Goal: Transaction & Acquisition: Purchase product/service

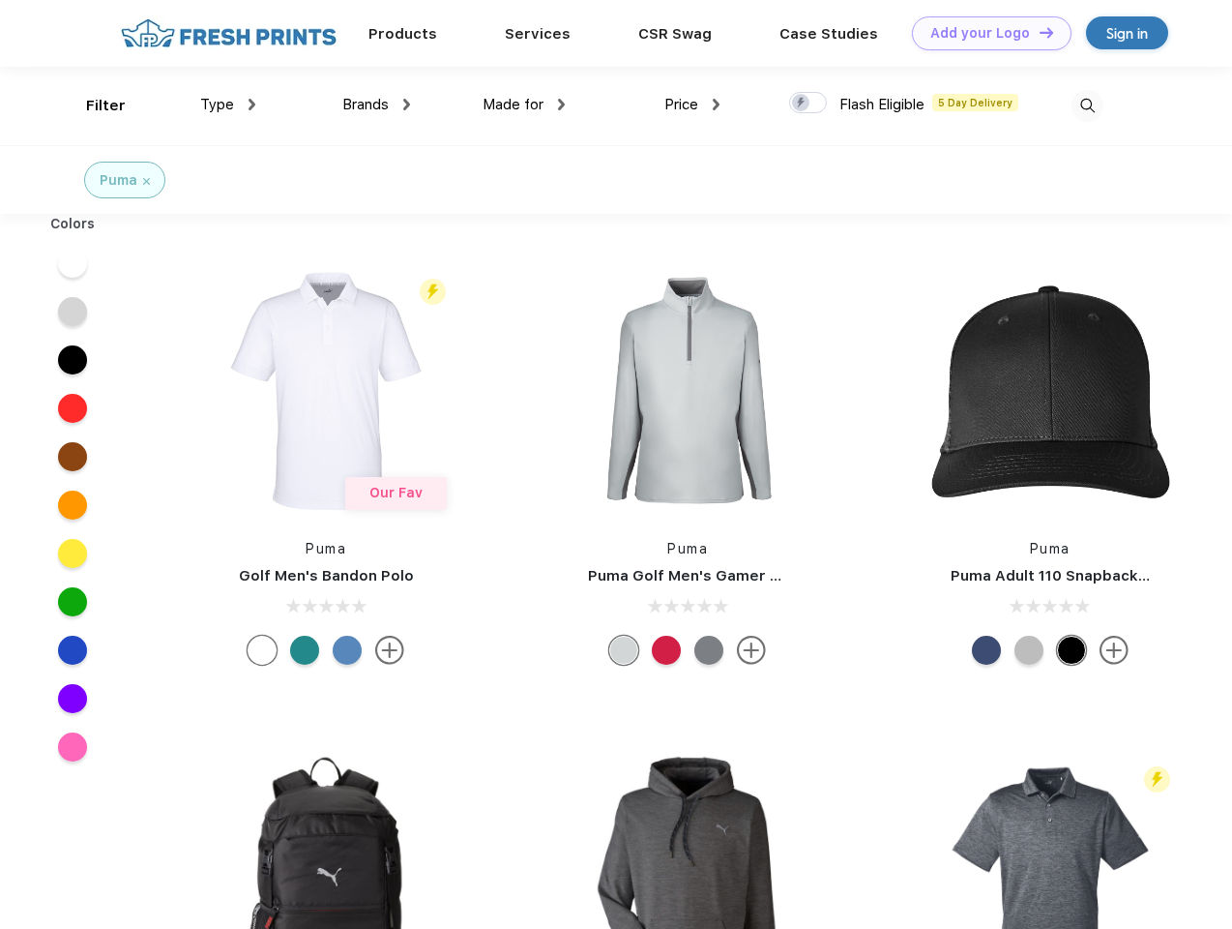
scroll to position [1, 0]
click at [985, 33] on link "Add your Logo Design Tool" at bounding box center [992, 33] width 160 height 34
click at [0, 0] on div "Design Tool" at bounding box center [0, 0] width 0 height 0
click at [1038, 32] on link "Add your Logo Design Tool" at bounding box center [992, 33] width 160 height 34
click at [93, 105] on div "Filter" at bounding box center [106, 106] width 40 height 22
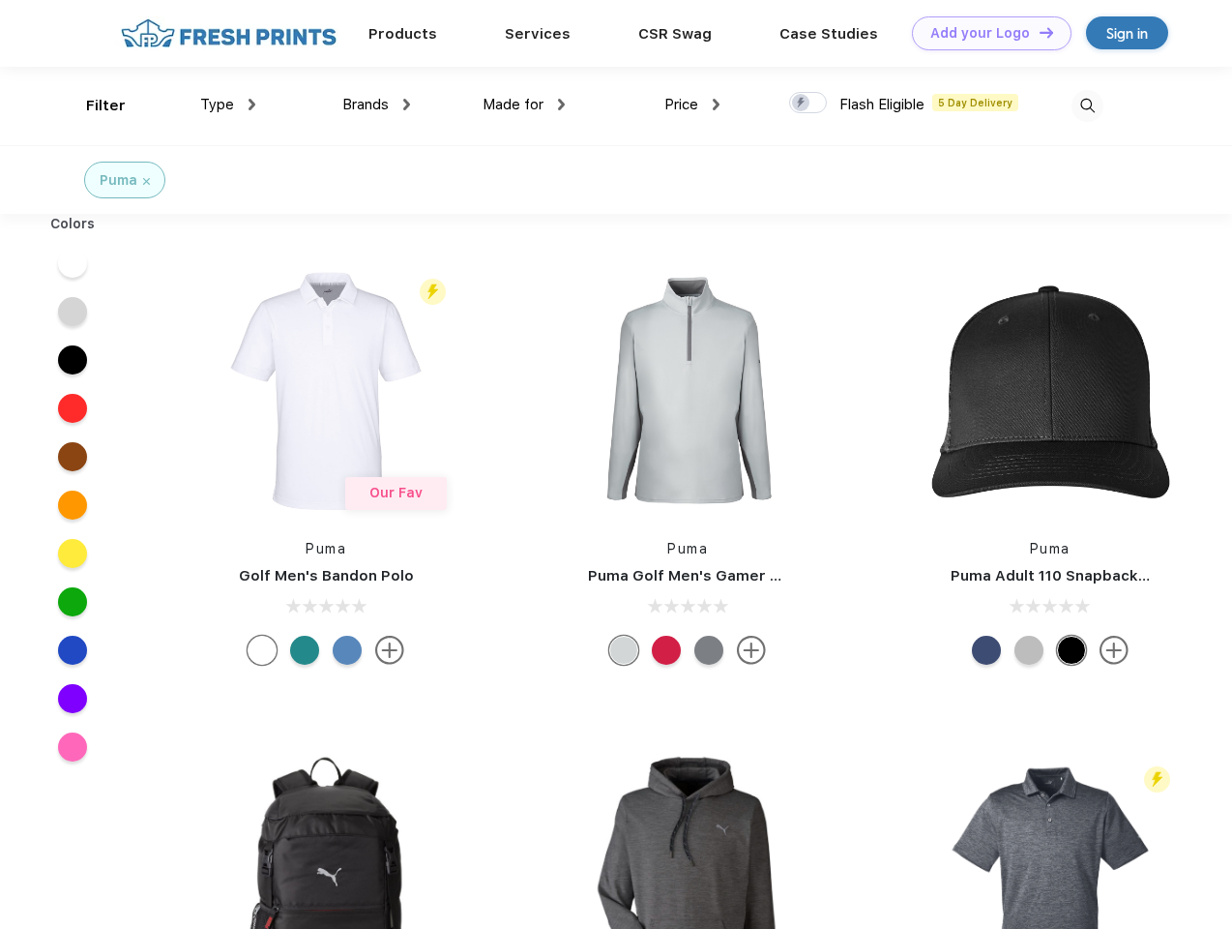
click at [228, 104] on span "Type" at bounding box center [217, 104] width 34 height 17
click at [376, 104] on span "Brands" at bounding box center [365, 104] width 46 height 17
click at [524, 104] on span "Made for" at bounding box center [513, 104] width 61 height 17
click at [693, 104] on span "Price" at bounding box center [682, 104] width 34 height 17
click at [809, 104] on div at bounding box center [808, 102] width 38 height 21
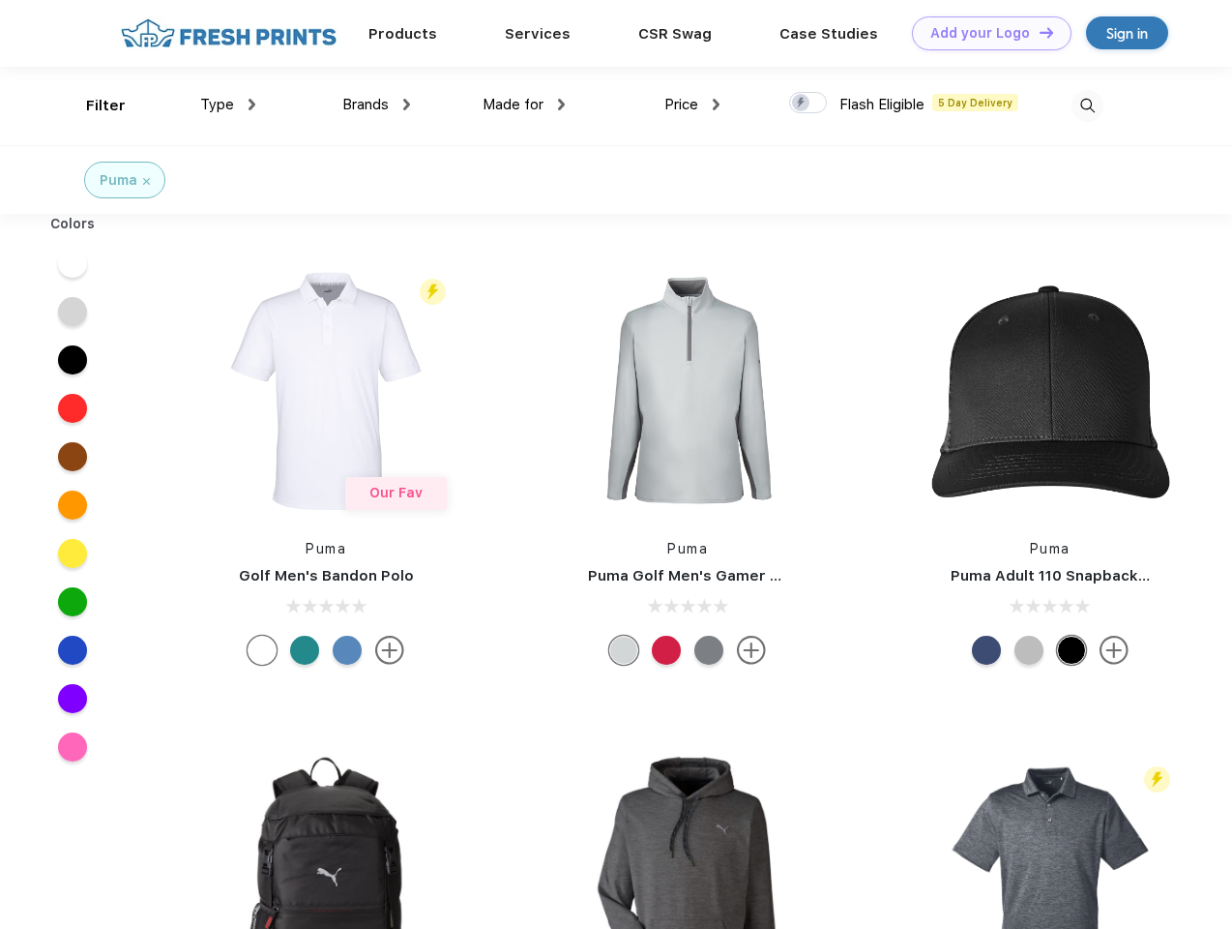
click at [802, 104] on input "checkbox" at bounding box center [795, 97] width 13 height 13
click at [1087, 105] on img at bounding box center [1088, 106] width 32 height 32
